Goal: Task Accomplishment & Management: Complete application form

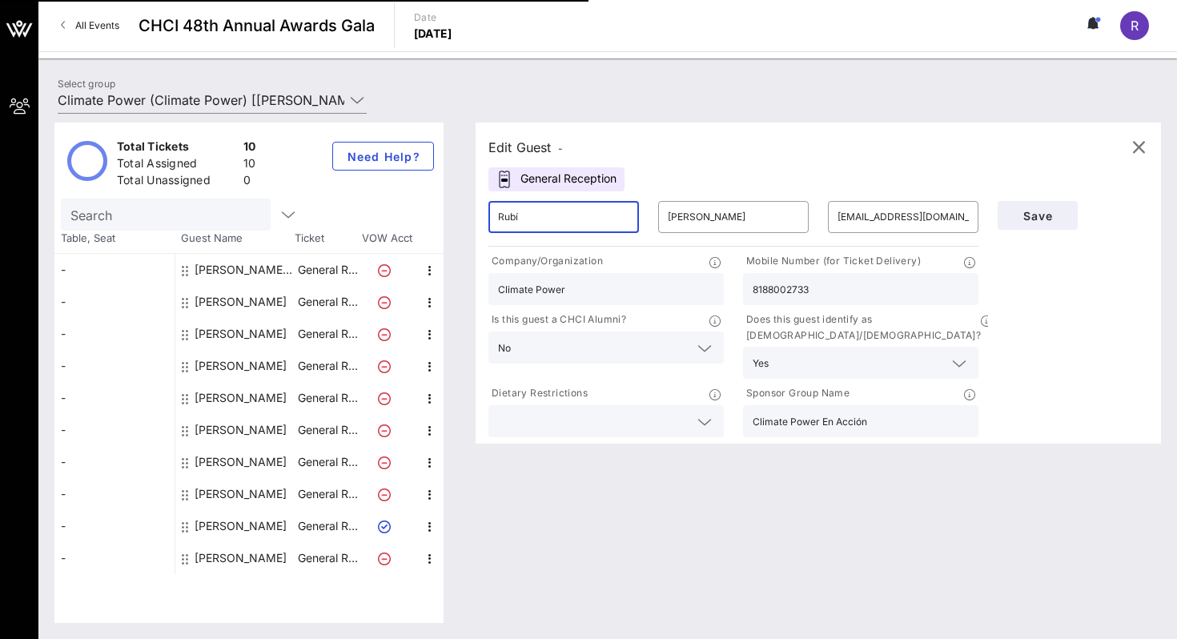
click at [543, 225] on input "Rubí" at bounding box center [563, 217] width 131 height 26
type input "Jenny"
click at [713, 214] on input "[PERSON_NAME]" at bounding box center [733, 217] width 131 height 26
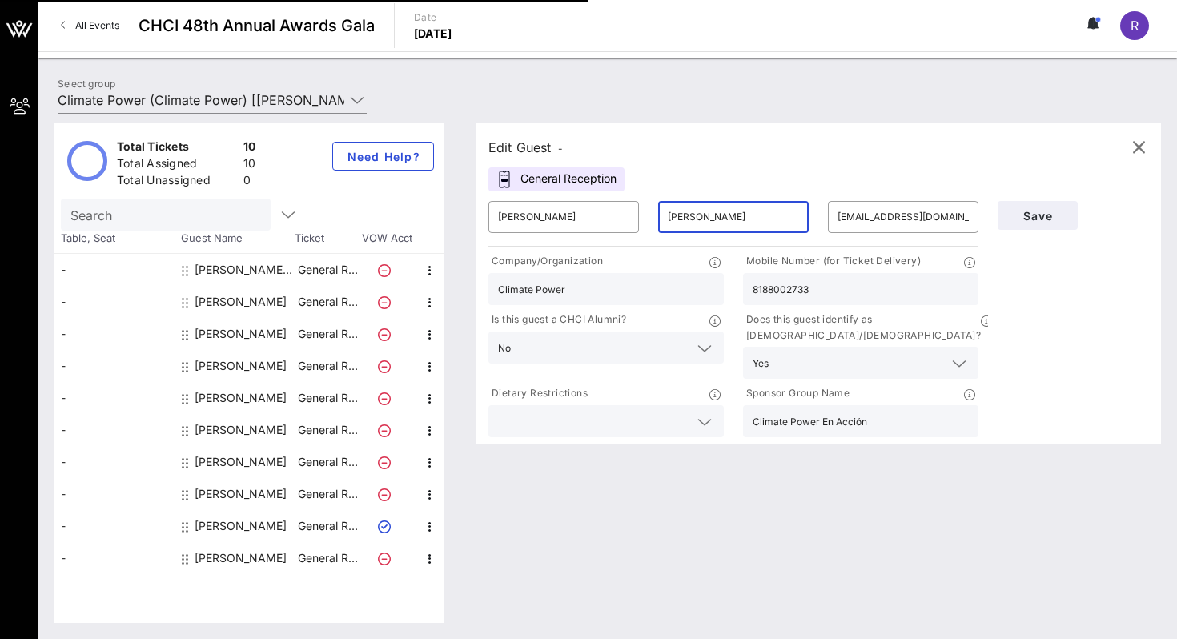
click at [713, 214] on input "[PERSON_NAME]" at bounding box center [733, 217] width 131 height 26
type input "Cushman"
click at [876, 226] on input "[EMAIL_ADDRESS][DOMAIN_NAME]" at bounding box center [903, 217] width 131 height 26
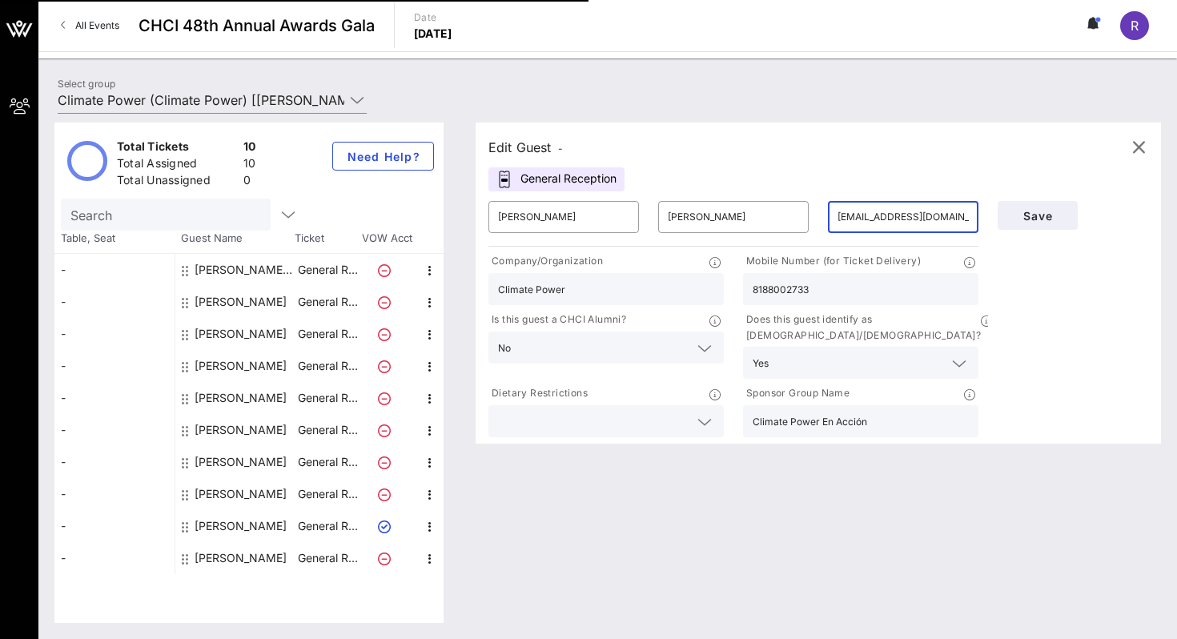
click at [876, 225] on input "[EMAIL_ADDRESS][DOMAIN_NAME]" at bounding box center [903, 217] width 131 height 26
click at [638, 299] on input "Climate Power" at bounding box center [606, 289] width 216 height 21
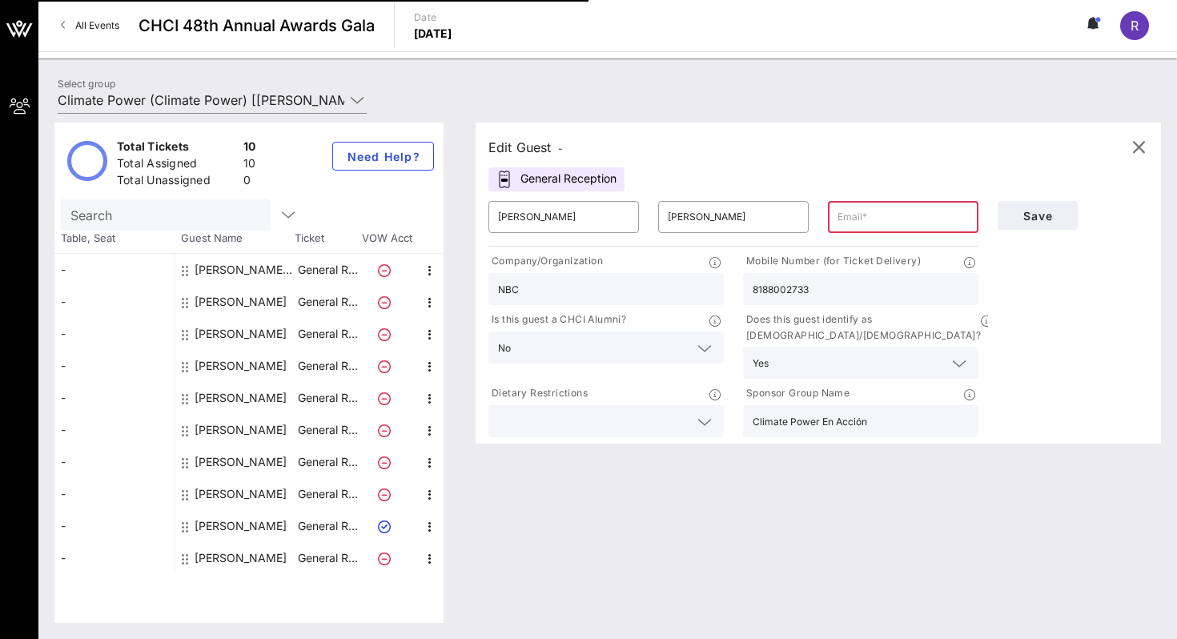
type input "NBC"
click at [867, 292] on input "8188002733" at bounding box center [861, 289] width 216 height 21
click at [669, 344] on input "text" at bounding box center [593, 347] width 152 height 21
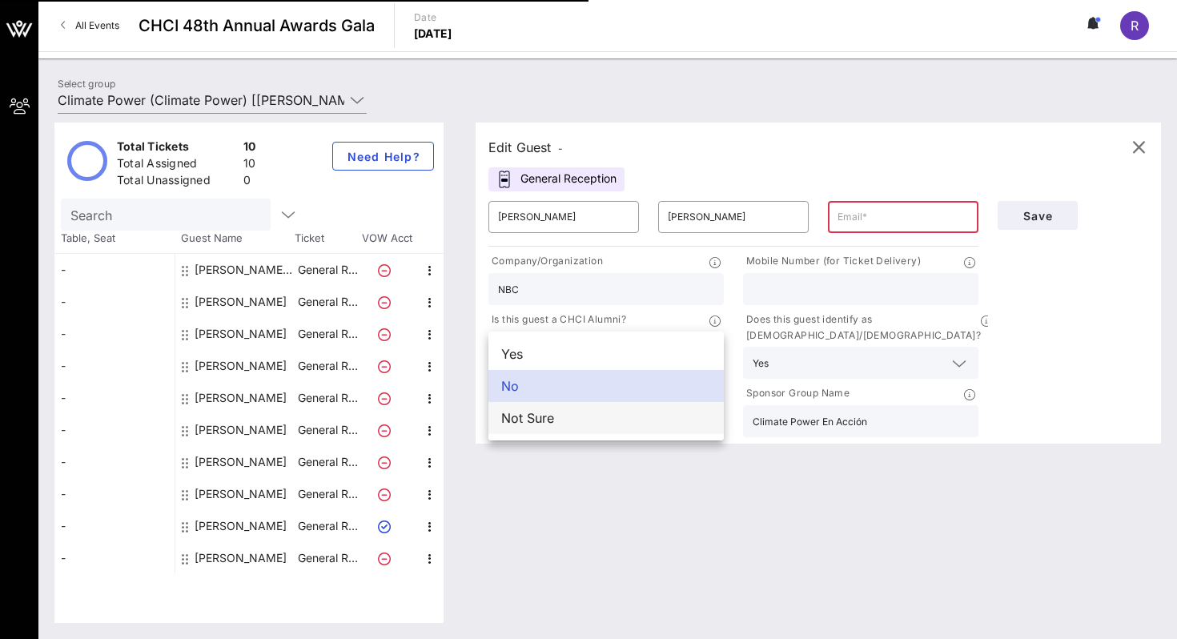
click at [646, 406] on div "Not Sure" at bounding box center [606, 418] width 235 height 32
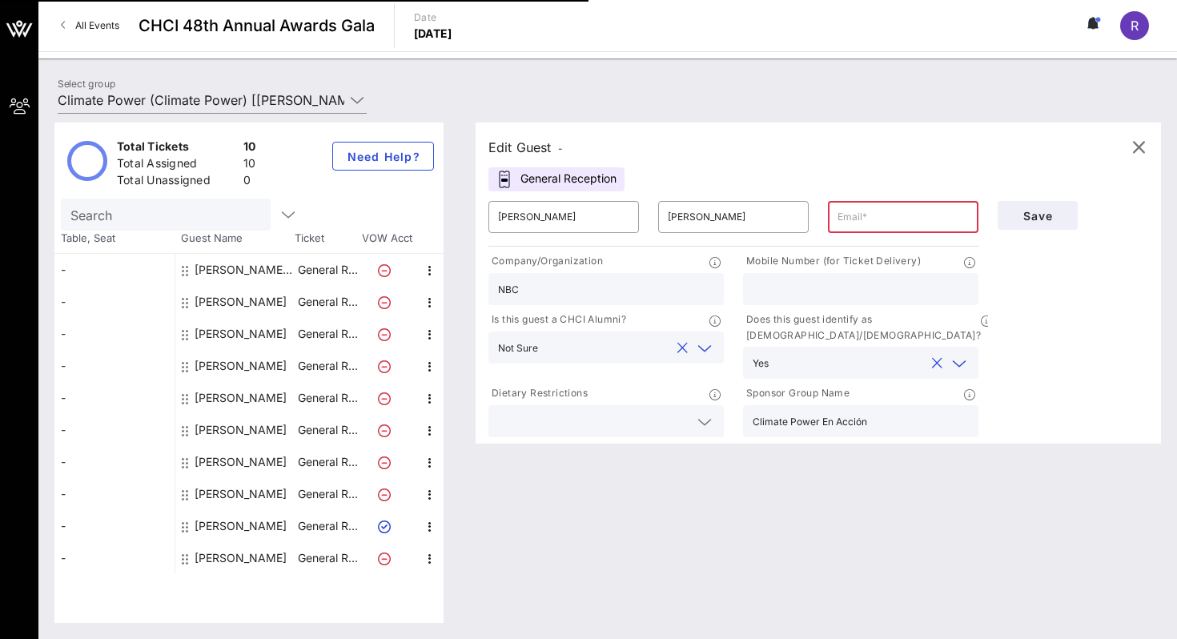
click at [785, 352] on input "text" at bounding box center [849, 362] width 149 height 21
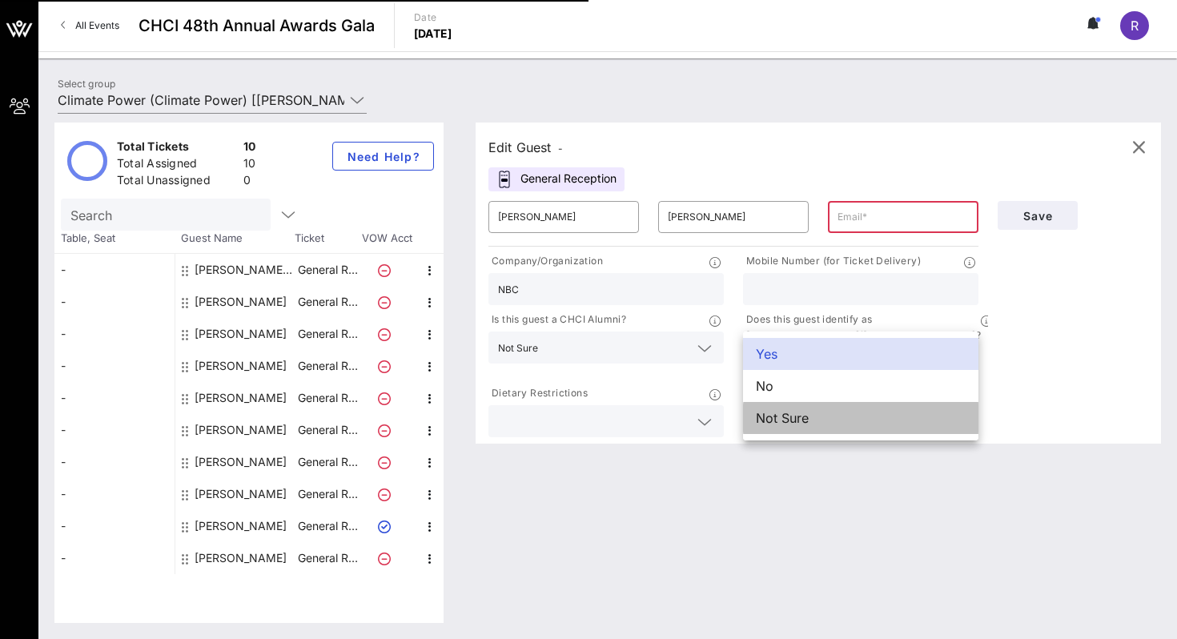
click at [790, 415] on div "Not Sure" at bounding box center [860, 418] width 235 height 32
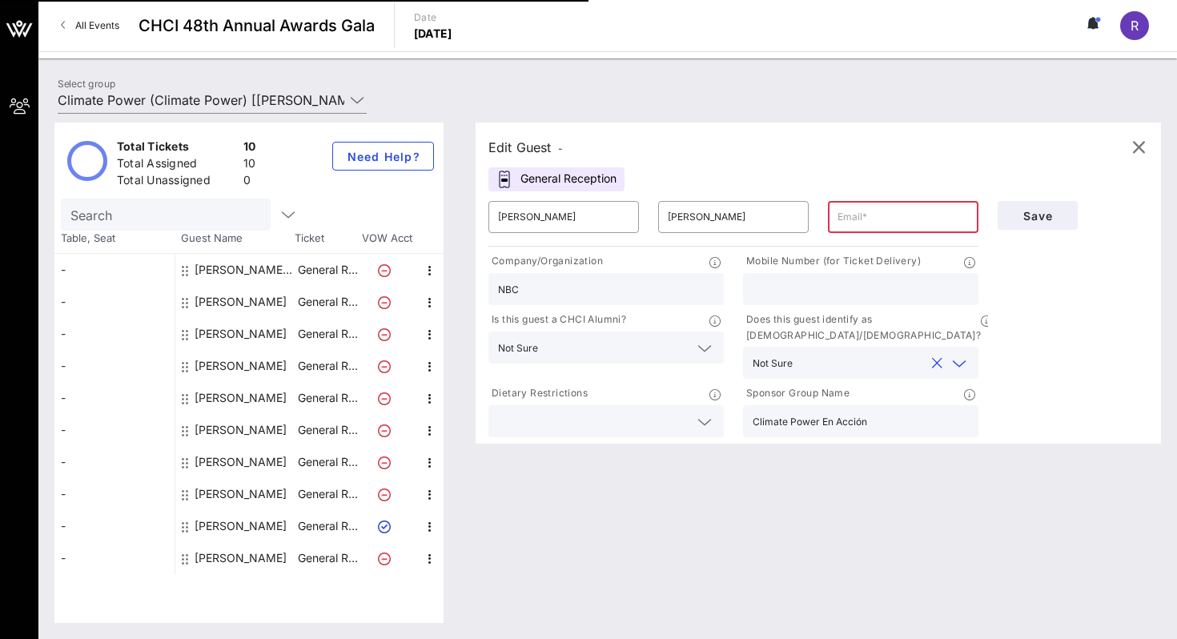
click at [682, 535] on div "Edit Guest - General Reception ​ Jenny ​ Cushman ​ Company/Organization NBC Mob…" at bounding box center [811, 373] width 702 height 501
click at [918, 213] on input "text" at bounding box center [903, 217] width 131 height 26
click at [850, 221] on input "text" at bounding box center [903, 217] width 131 height 26
type input "[EMAIL_ADDRESS][DOMAIN_NAME]"
click at [1047, 219] on span "Save" at bounding box center [1038, 216] width 54 height 14
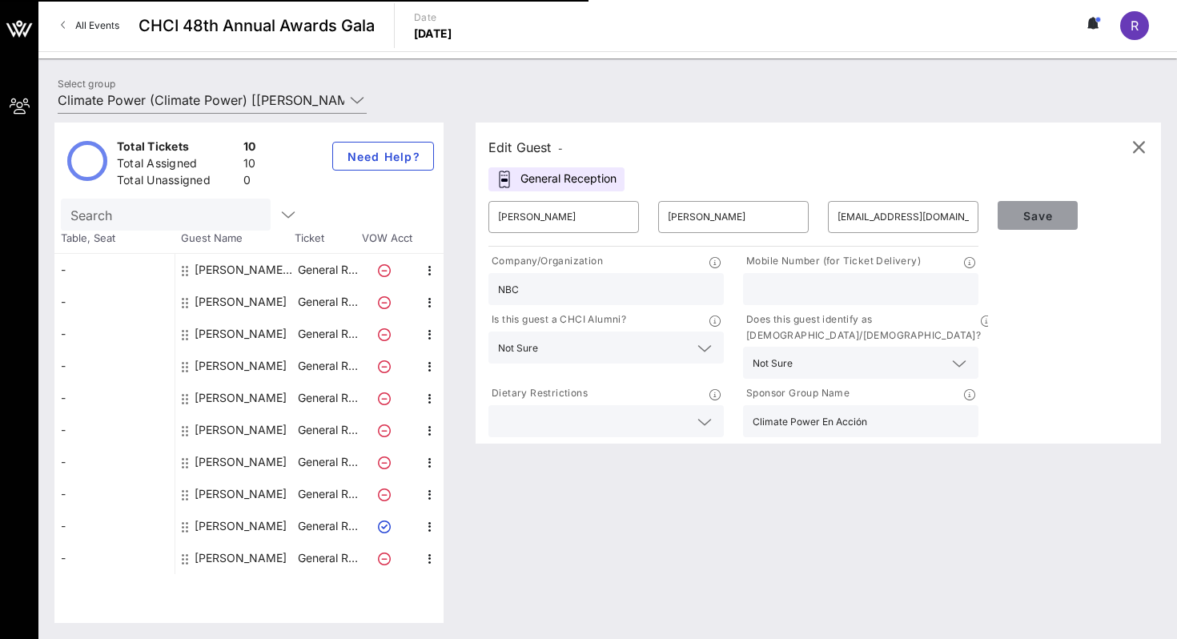
click at [1044, 217] on span "Save" at bounding box center [1038, 216] width 54 height 14
click at [1044, 215] on span "Save" at bounding box center [1038, 216] width 54 height 14
click at [1044, 214] on span "Save" at bounding box center [1038, 216] width 54 height 14
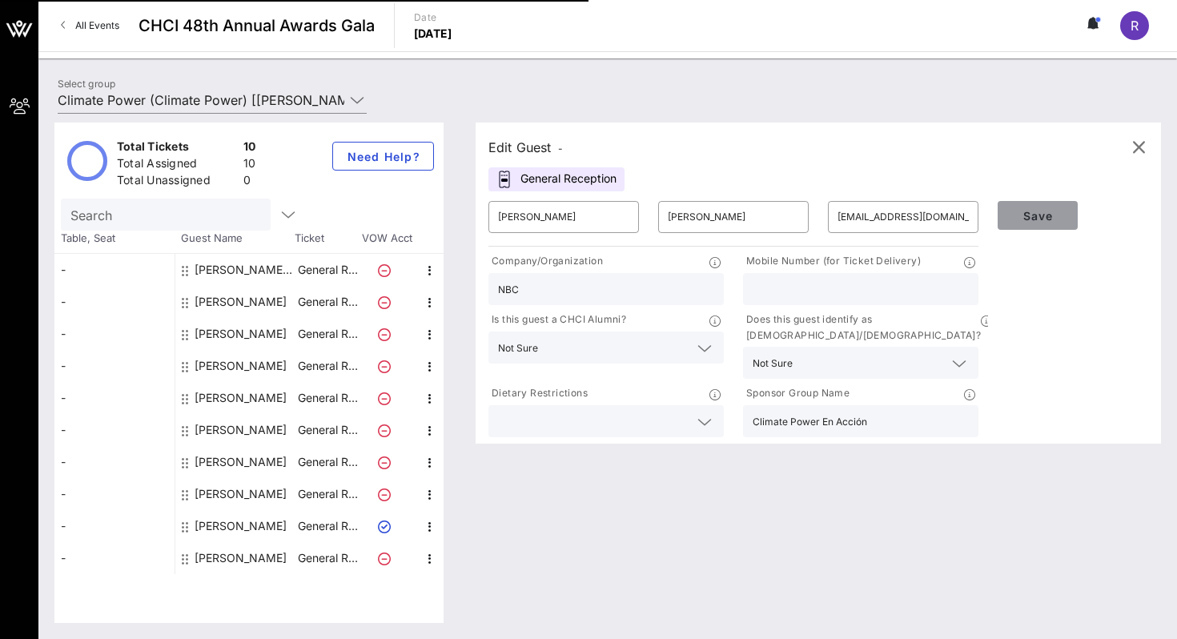
click at [1044, 214] on span "Save" at bounding box center [1038, 216] width 54 height 14
click at [935, 215] on input "[EMAIL_ADDRESS][DOMAIN_NAME]" at bounding box center [903, 217] width 131 height 26
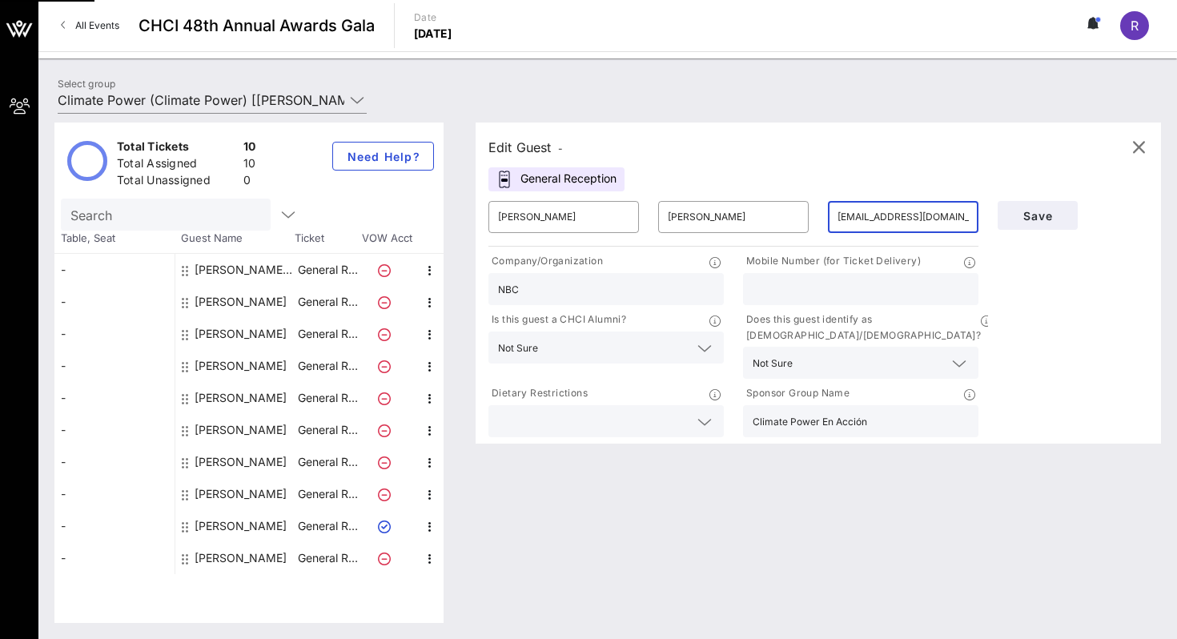
click at [935, 215] on input "[EMAIL_ADDRESS][DOMAIN_NAME]" at bounding box center [903, 217] width 131 height 26
click at [1055, 209] on span "Save" at bounding box center [1038, 216] width 54 height 14
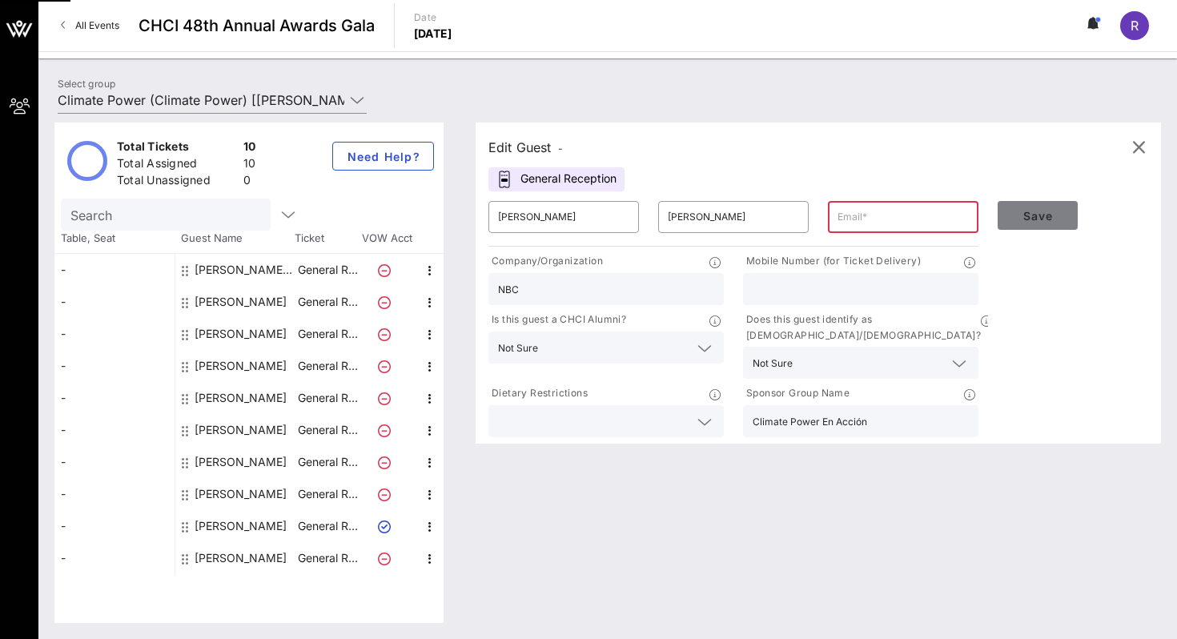
click at [1055, 209] on span "Save" at bounding box center [1038, 216] width 54 height 14
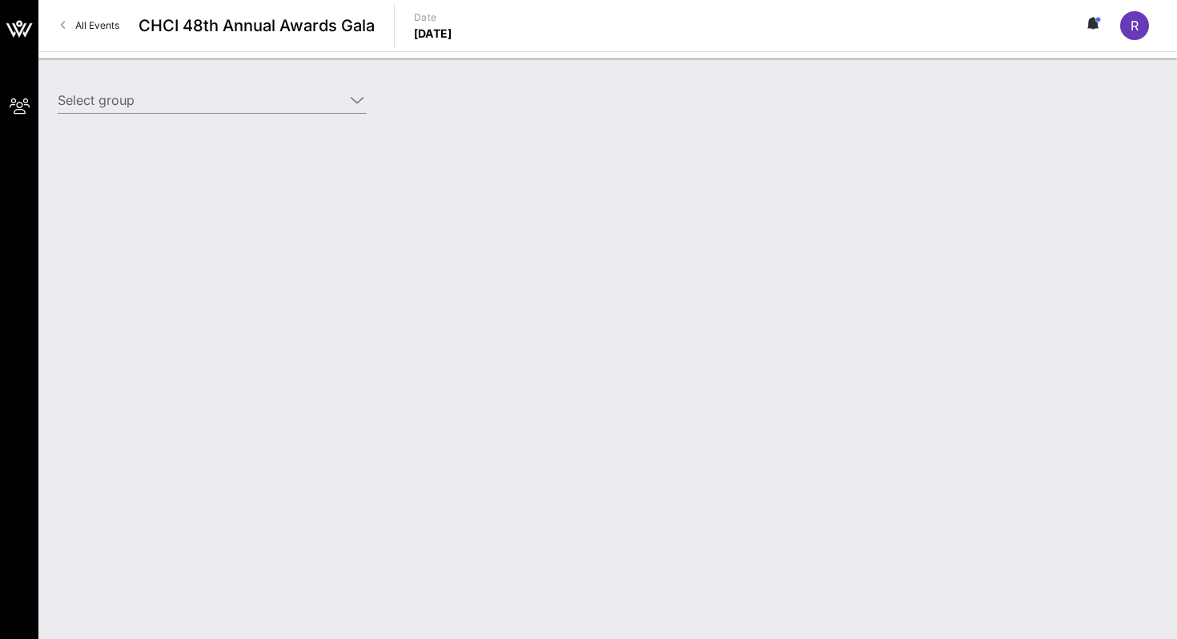
type input "Climate Power (Climate Power) [[PERSON_NAME], [PERSON_NAME][EMAIL_ADDRESS][DOMA…"
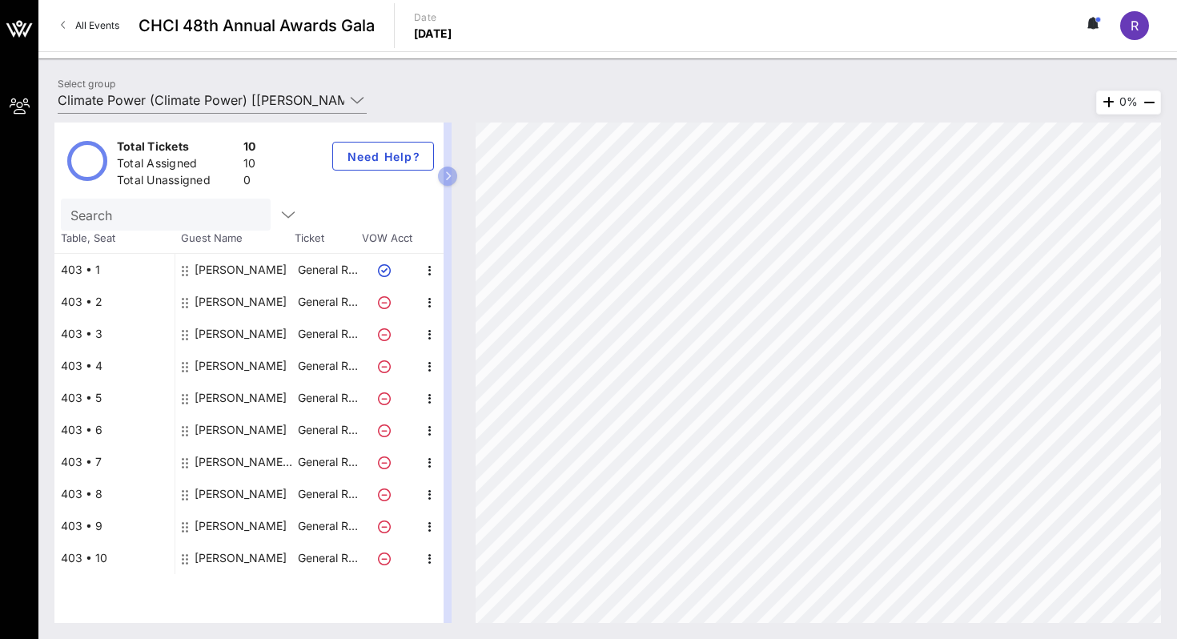
click at [221, 401] on div "[PERSON_NAME]" at bounding box center [241, 398] width 92 height 32
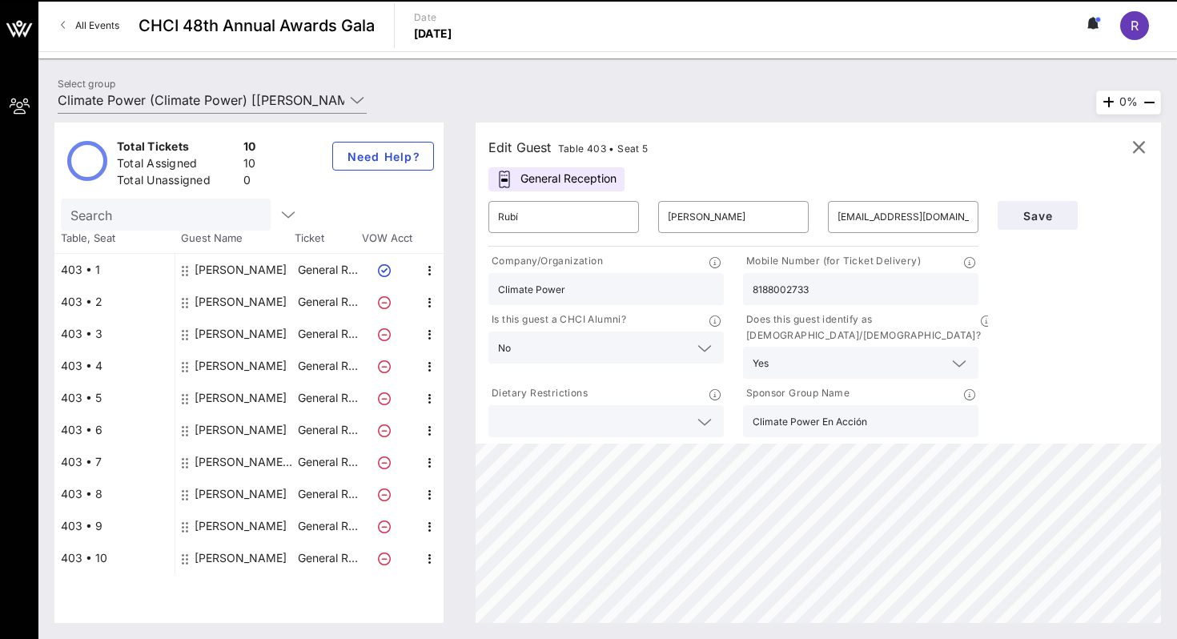
click at [781, 288] on input "8188002733" at bounding box center [861, 289] width 216 height 21
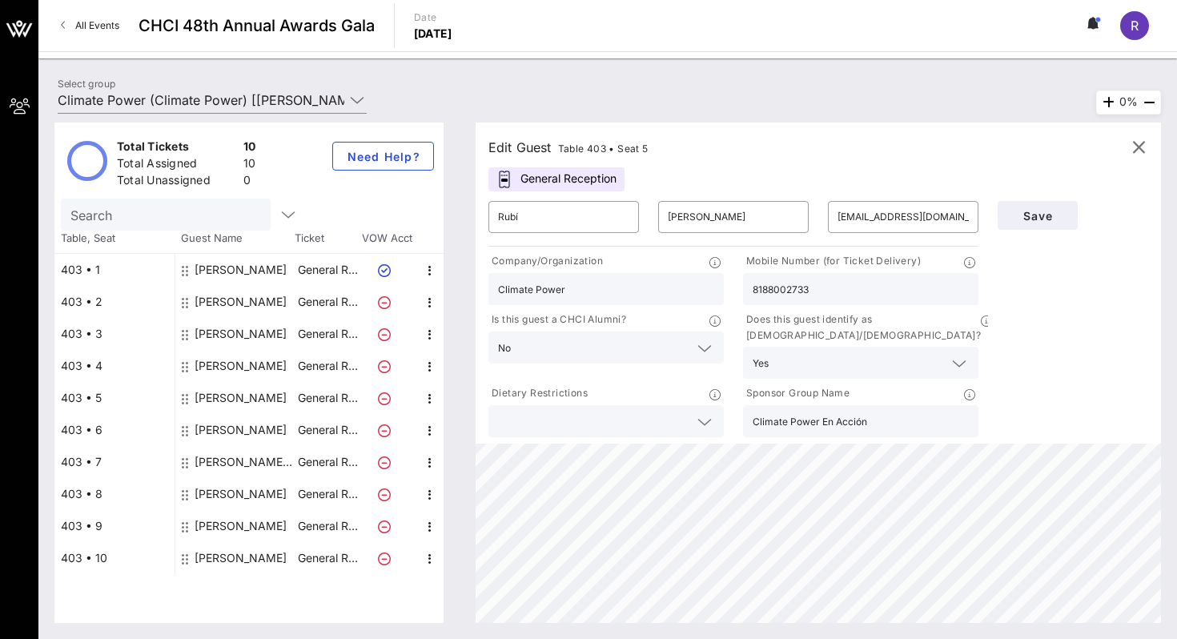
click at [781, 288] on input "8188002733" at bounding box center [861, 289] width 216 height 21
click at [803, 416] on input "Climate Power En Acción" at bounding box center [861, 421] width 216 height 21
click at [803, 411] on input "Climate Power En Acción" at bounding box center [861, 421] width 216 height 21
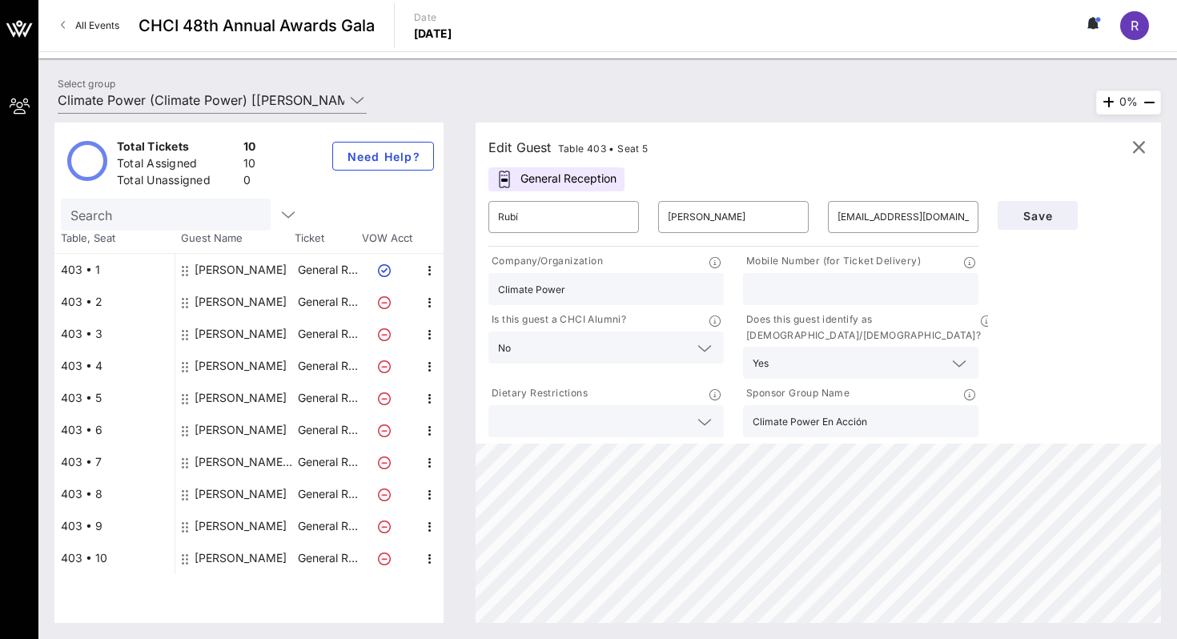
click at [803, 411] on input "Climate Power En Acción" at bounding box center [861, 421] width 216 height 21
click at [843, 352] on input "text" at bounding box center [849, 362] width 149 height 21
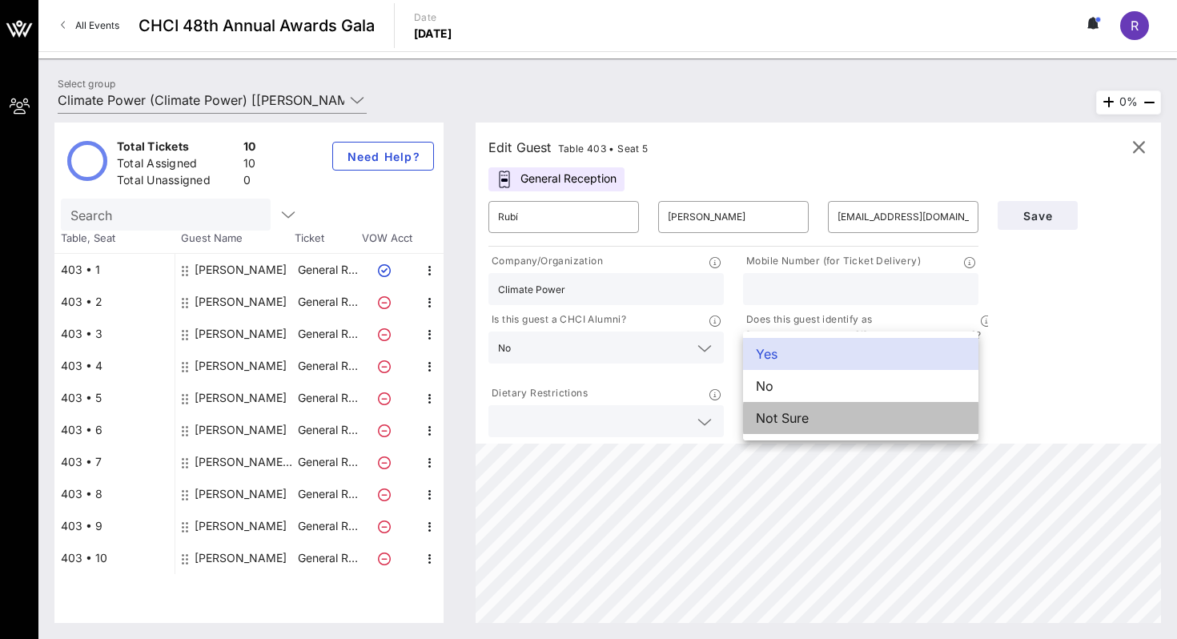
click at [826, 414] on div "Not Sure" at bounding box center [860, 418] width 235 height 32
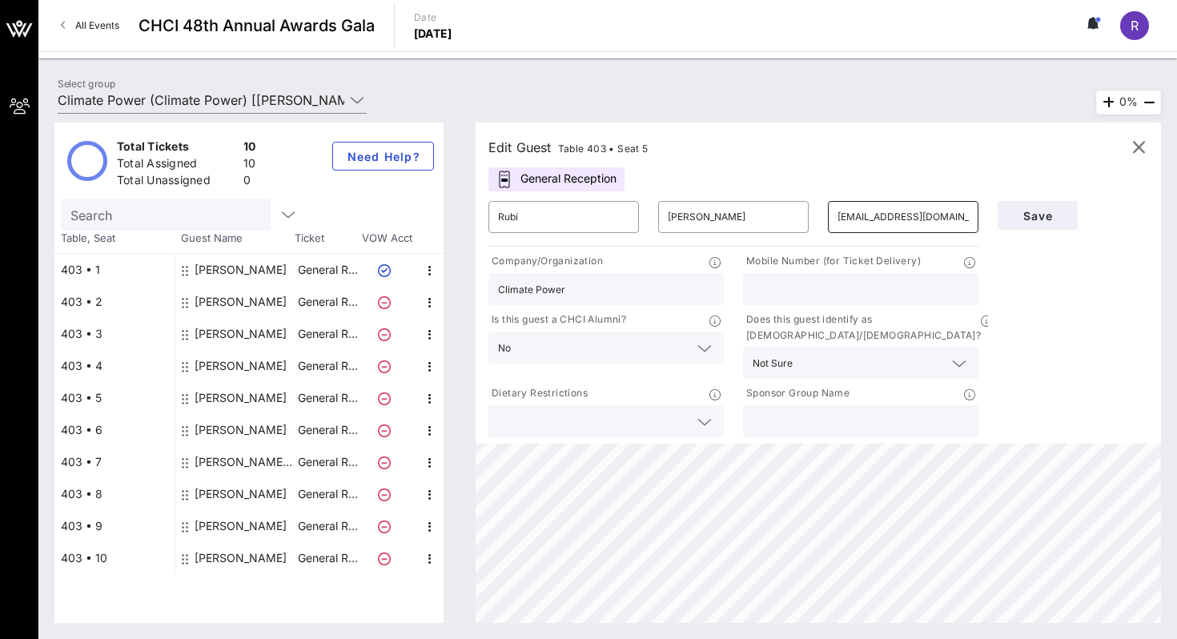
click at [897, 208] on input "[EMAIL_ADDRESS][DOMAIN_NAME]" at bounding box center [903, 217] width 131 height 26
click at [903, 220] on input "text" at bounding box center [903, 217] width 131 height 26
click at [903, 218] on input "text" at bounding box center [903, 217] width 131 height 26
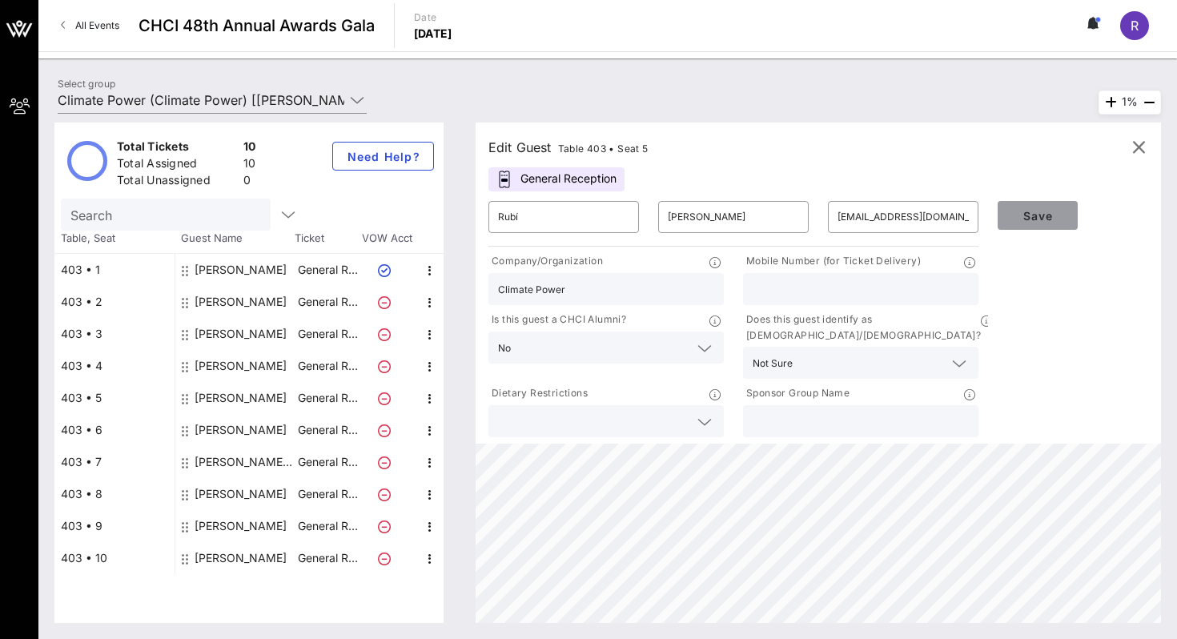
click at [1045, 203] on button "Save" at bounding box center [1038, 215] width 80 height 29
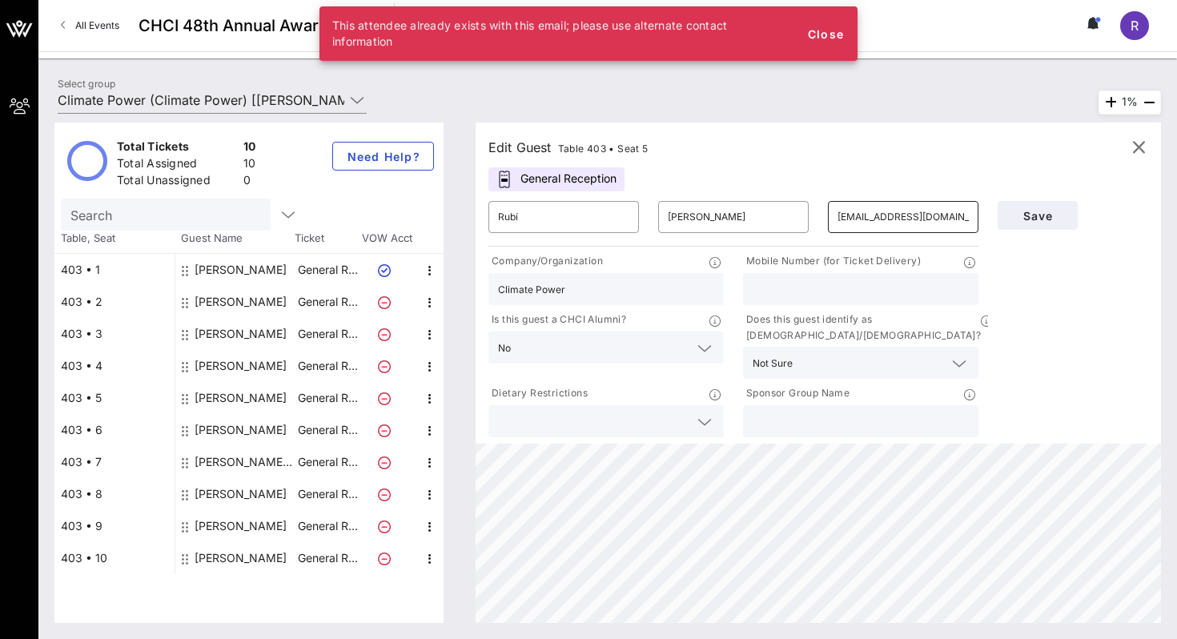
click at [917, 218] on input "[EMAIL_ADDRESS][DOMAIN_NAME]" at bounding box center [903, 217] width 131 height 26
click at [827, 37] on span "Close" at bounding box center [825, 34] width 38 height 14
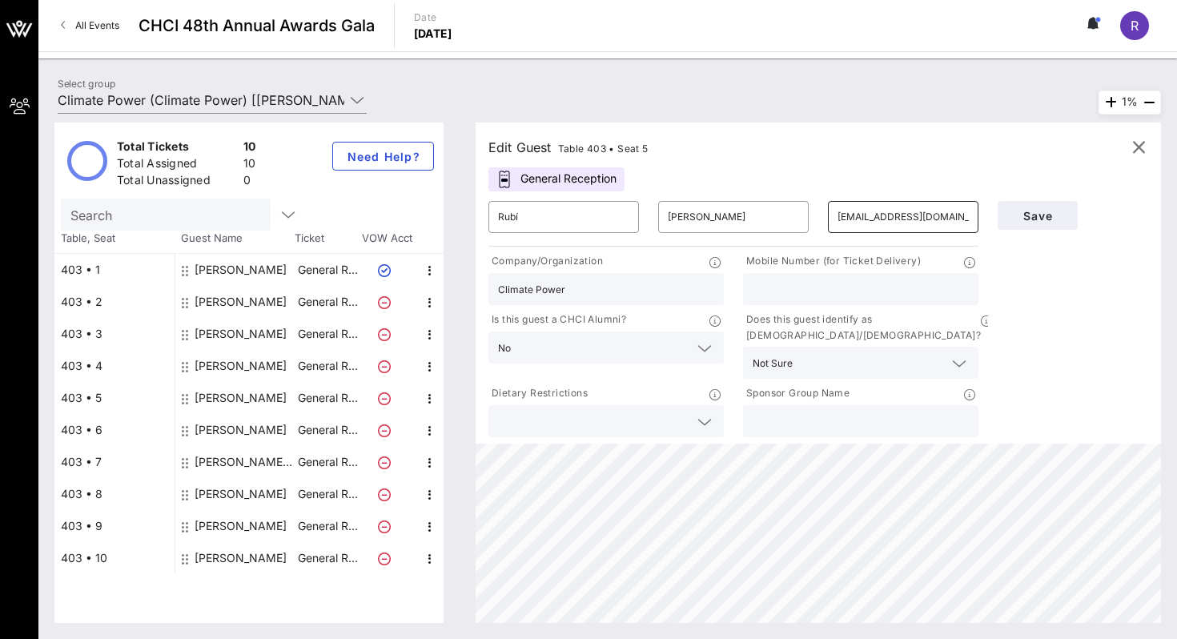
click at [859, 218] on input "[EMAIL_ADDRESS][DOMAIN_NAME]" at bounding box center [903, 217] width 131 height 26
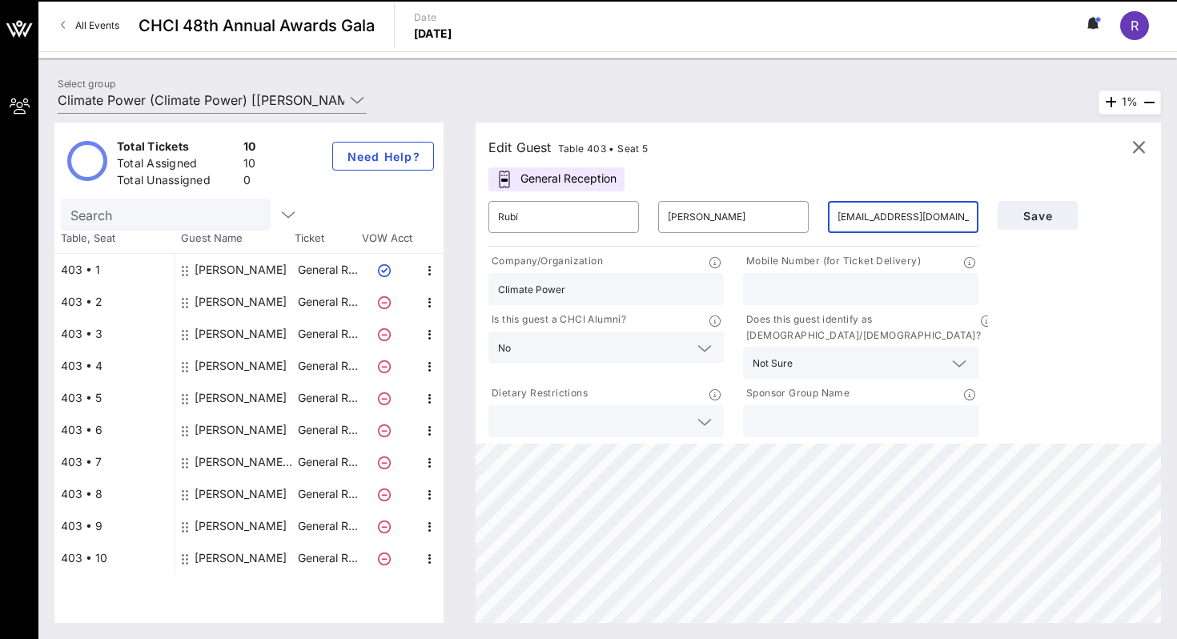
drag, startPoint x: 942, startPoint y: 214, endPoint x: 859, endPoint y: 219, distance: 82.7
click at [859, 219] on input "[EMAIL_ADDRESS][DOMAIN_NAME]" at bounding box center [903, 217] width 131 height 26
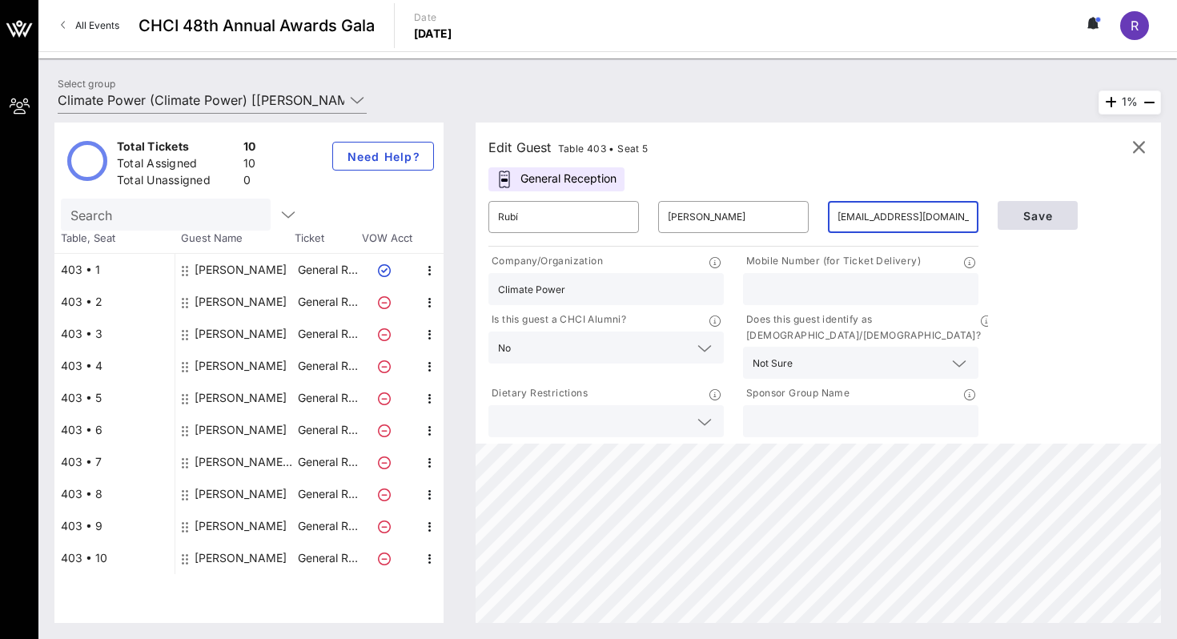
type input "[EMAIL_ADDRESS][DOMAIN_NAME]"
click at [1068, 222] on button "Save" at bounding box center [1038, 215] width 80 height 29
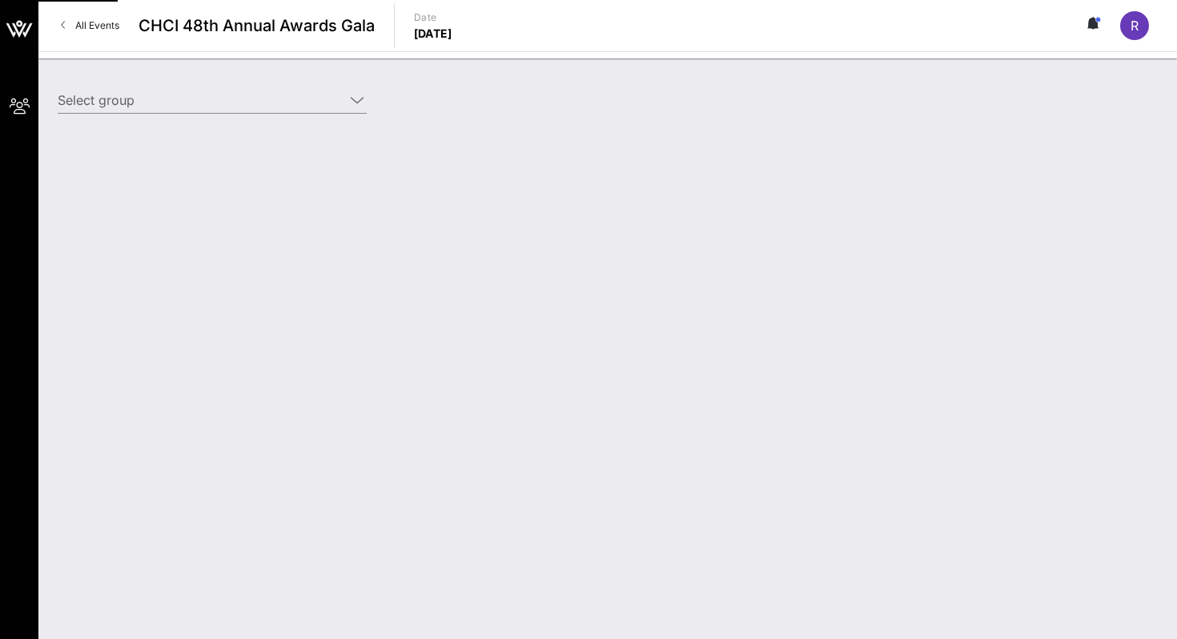
type input "Climate Power (Climate Power) [[PERSON_NAME], [PERSON_NAME][EMAIL_ADDRESS][DOMA…"
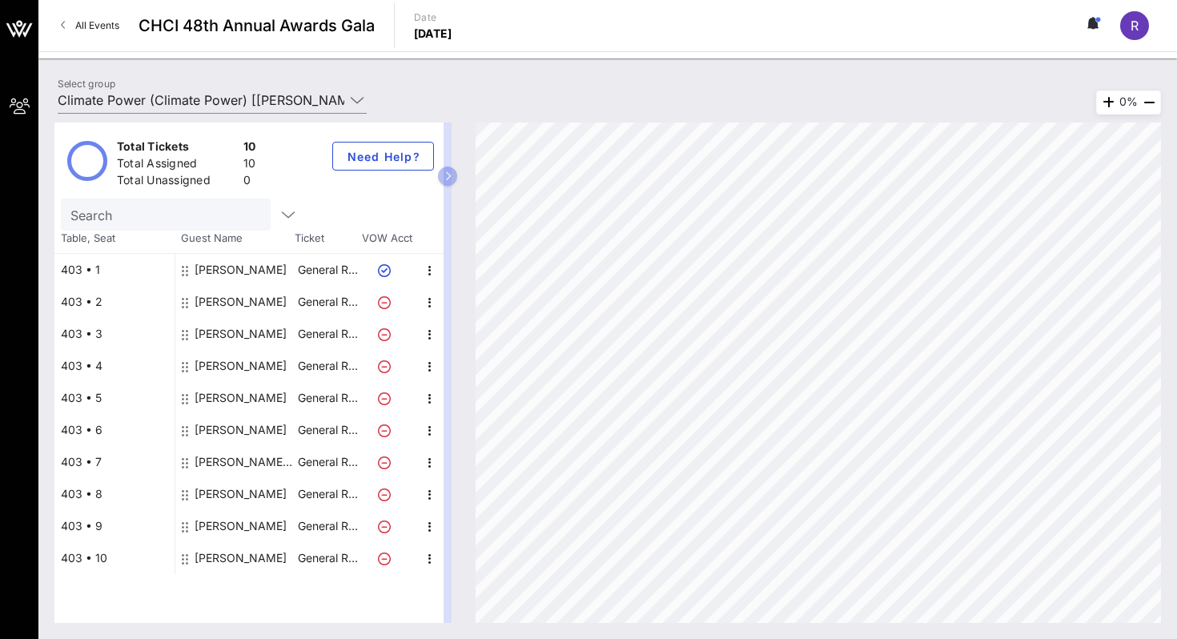
click at [234, 401] on div "[PERSON_NAME]" at bounding box center [241, 398] width 92 height 32
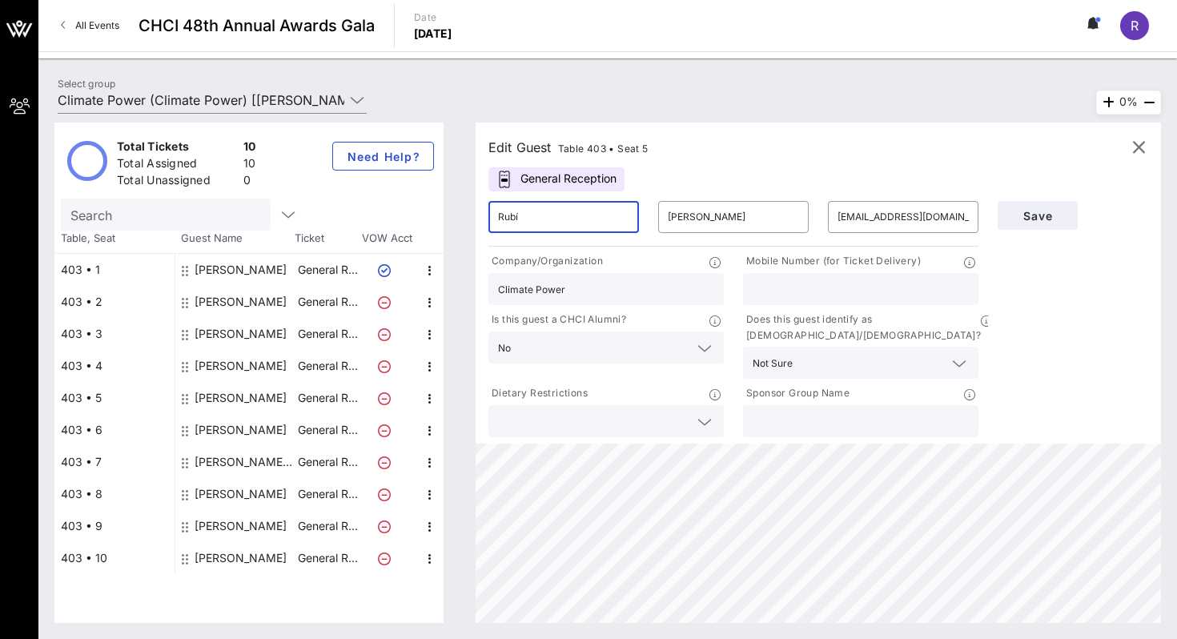
click at [538, 226] on input "Rubí" at bounding box center [563, 217] width 131 height 26
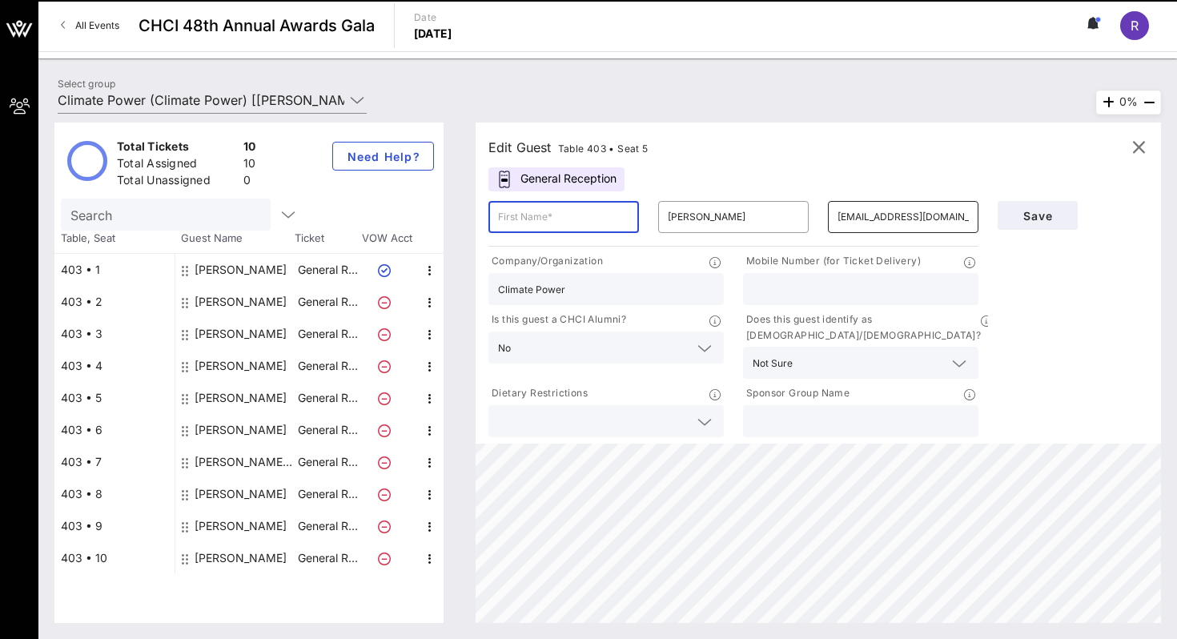
click at [921, 223] on input "[EMAIL_ADDRESS][DOMAIN_NAME]" at bounding box center [903, 217] width 131 height 26
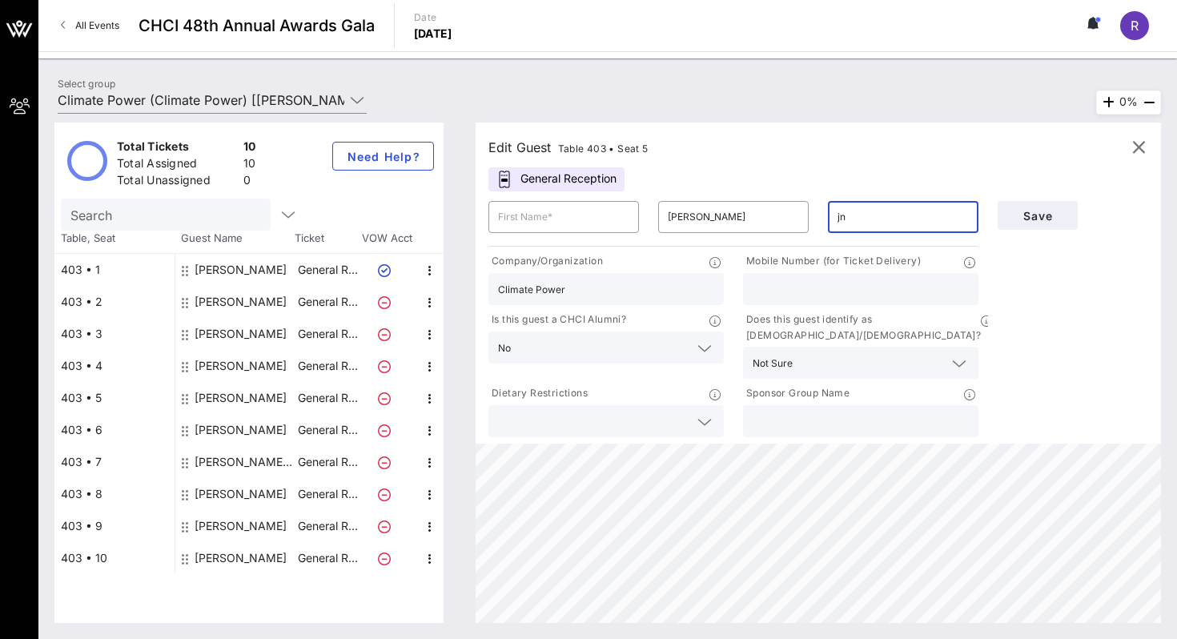
type input "j"
type input "jenny.cushman@nbcuni.com"
click at [562, 231] on div at bounding box center [563, 217] width 131 height 32
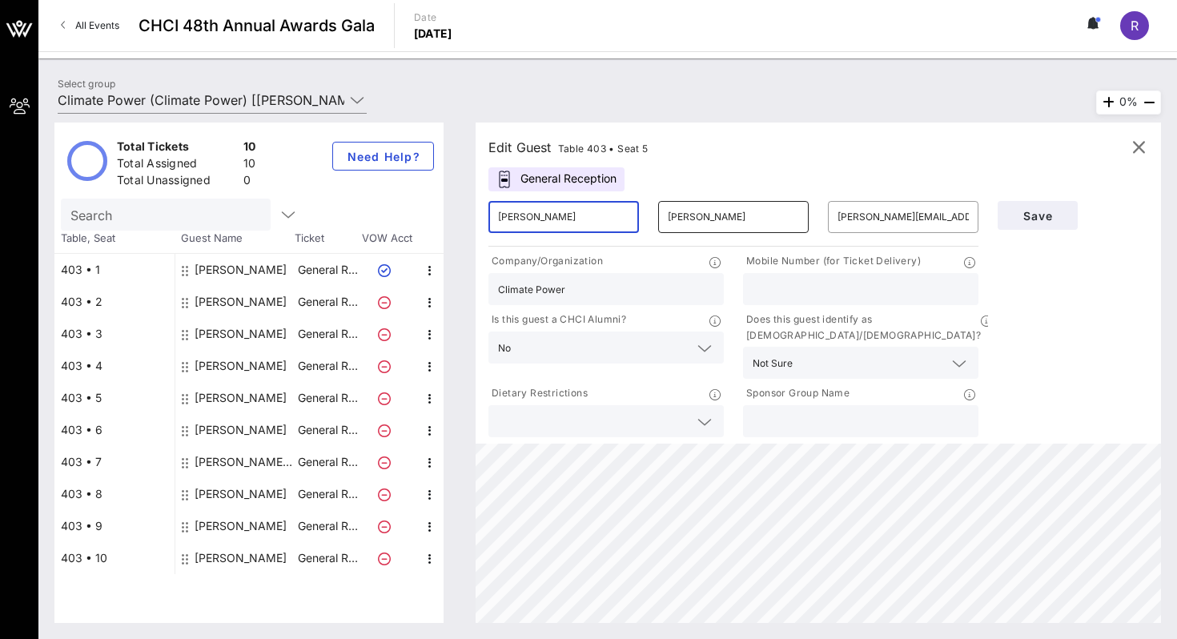
type input "Jenny"
click at [677, 219] on input "[PERSON_NAME]" at bounding box center [733, 217] width 131 height 26
type input "Cushman"
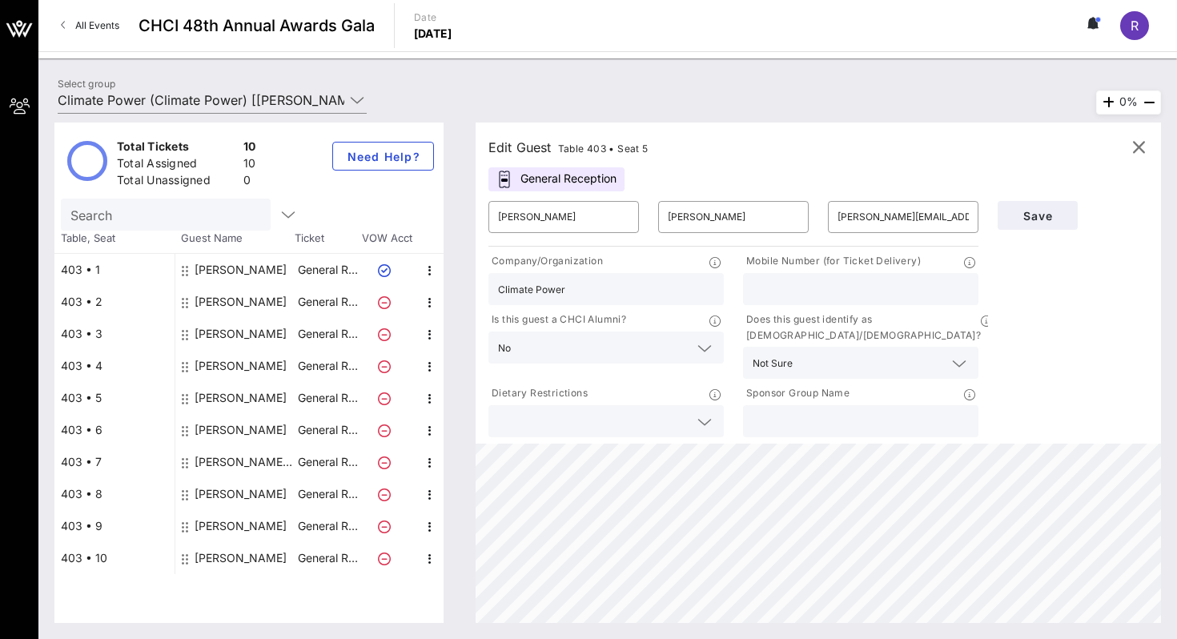
click at [621, 292] on input "Climate Power" at bounding box center [606, 289] width 216 height 21
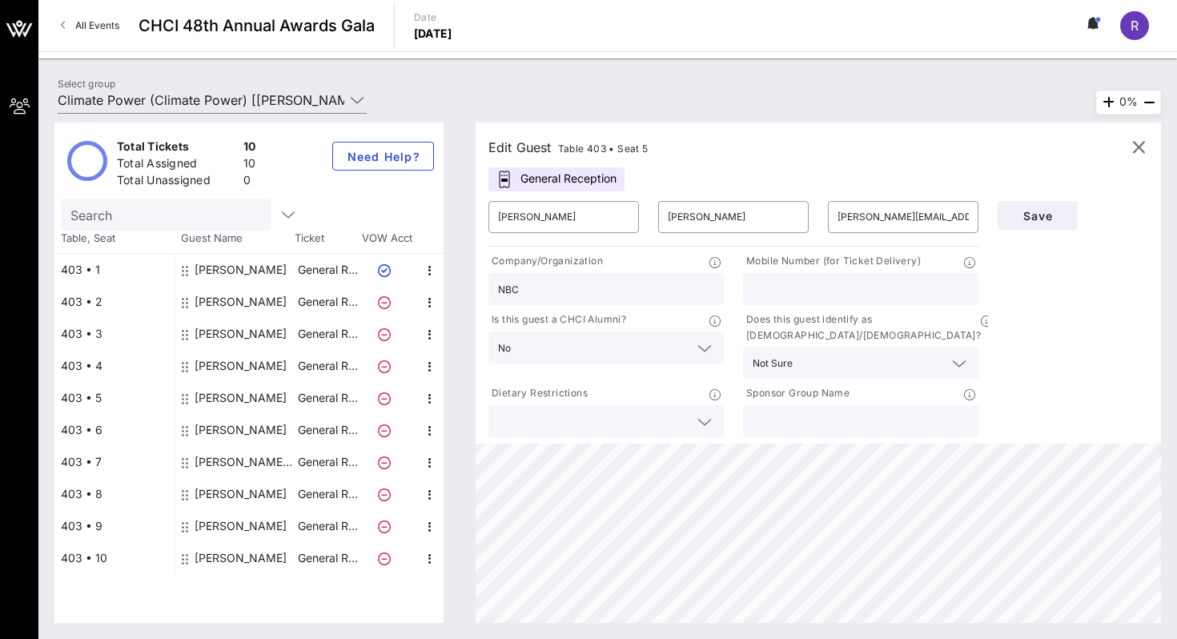
type input "NBC"
click at [777, 421] on div at bounding box center [861, 421] width 216 height 32
type input "Climate Power En Acción"
click at [1029, 221] on span "Save" at bounding box center [1038, 216] width 54 height 14
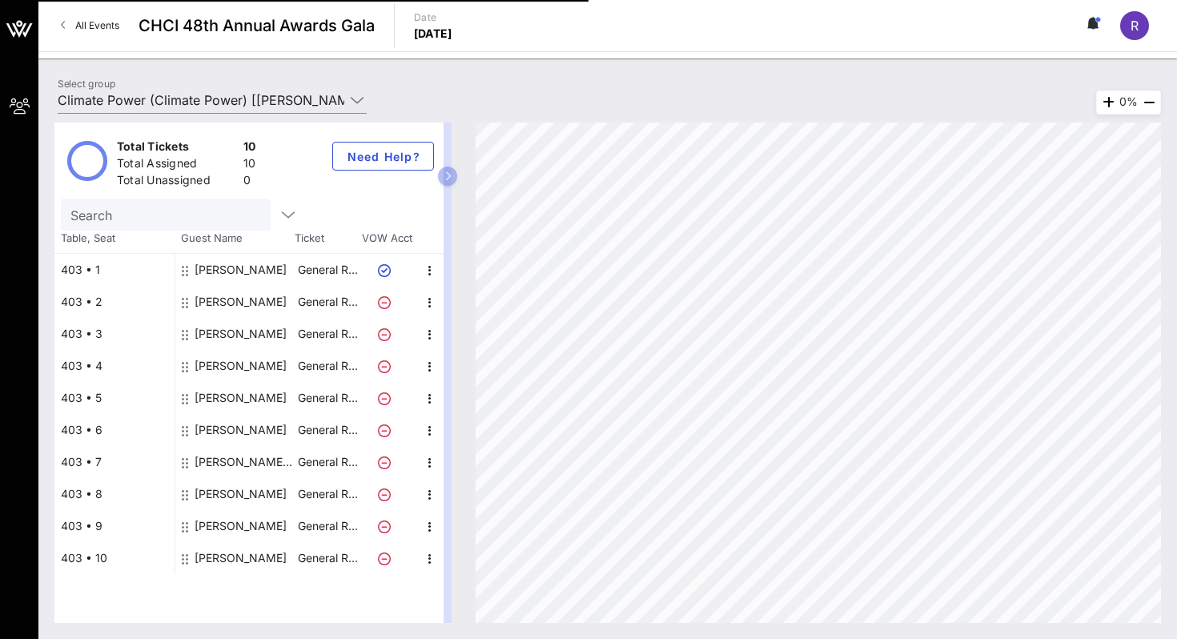
click at [239, 397] on div "Jenny Cushman" at bounding box center [241, 398] width 92 height 32
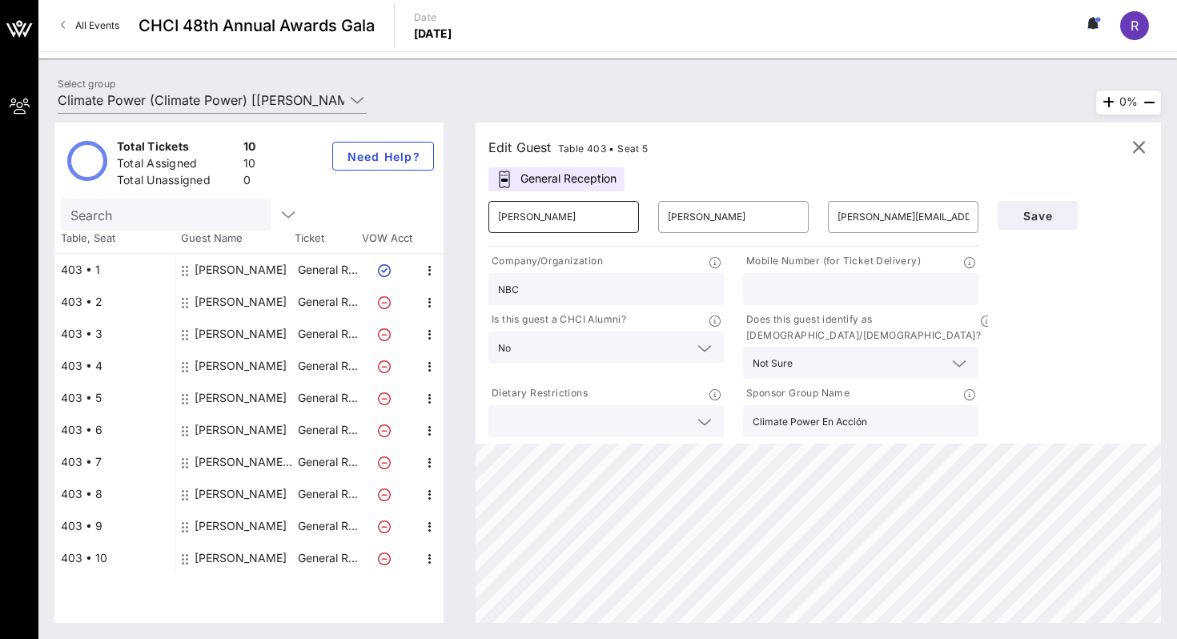
click at [605, 209] on input "Jenny" at bounding box center [563, 217] width 131 height 26
click at [895, 215] on input "jenny.cushman@nbcuni.com" at bounding box center [903, 217] width 131 height 26
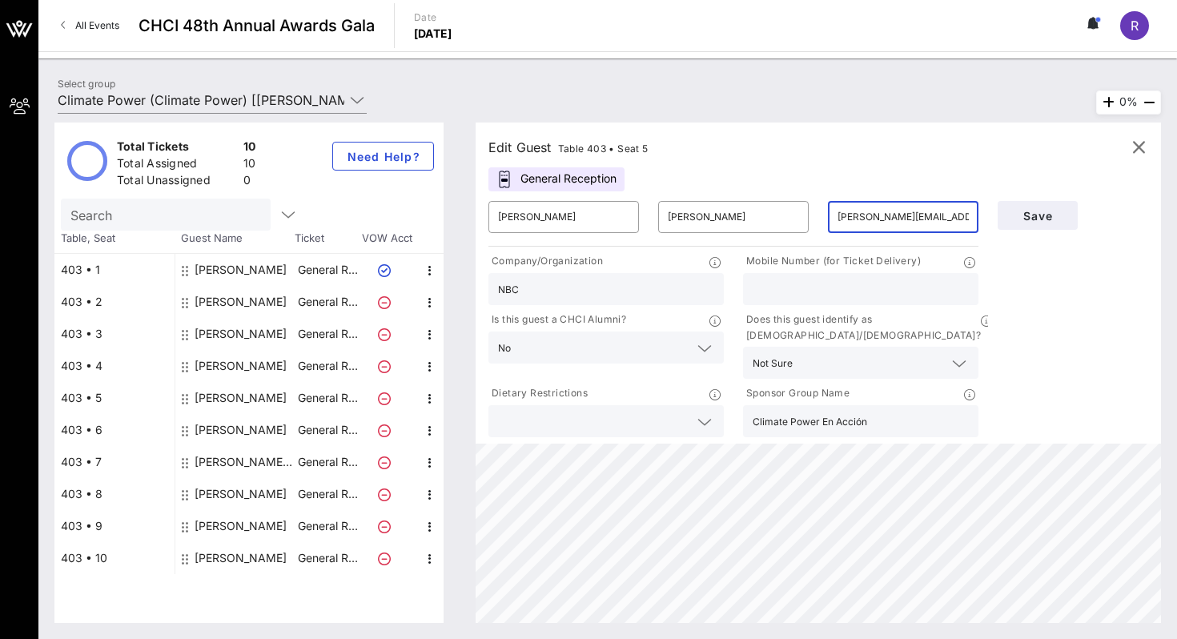
click at [895, 215] on input "jenny.cushman@nbcuni.com" at bounding box center [903, 217] width 131 height 26
